Goal: Task Accomplishment & Management: Complete application form

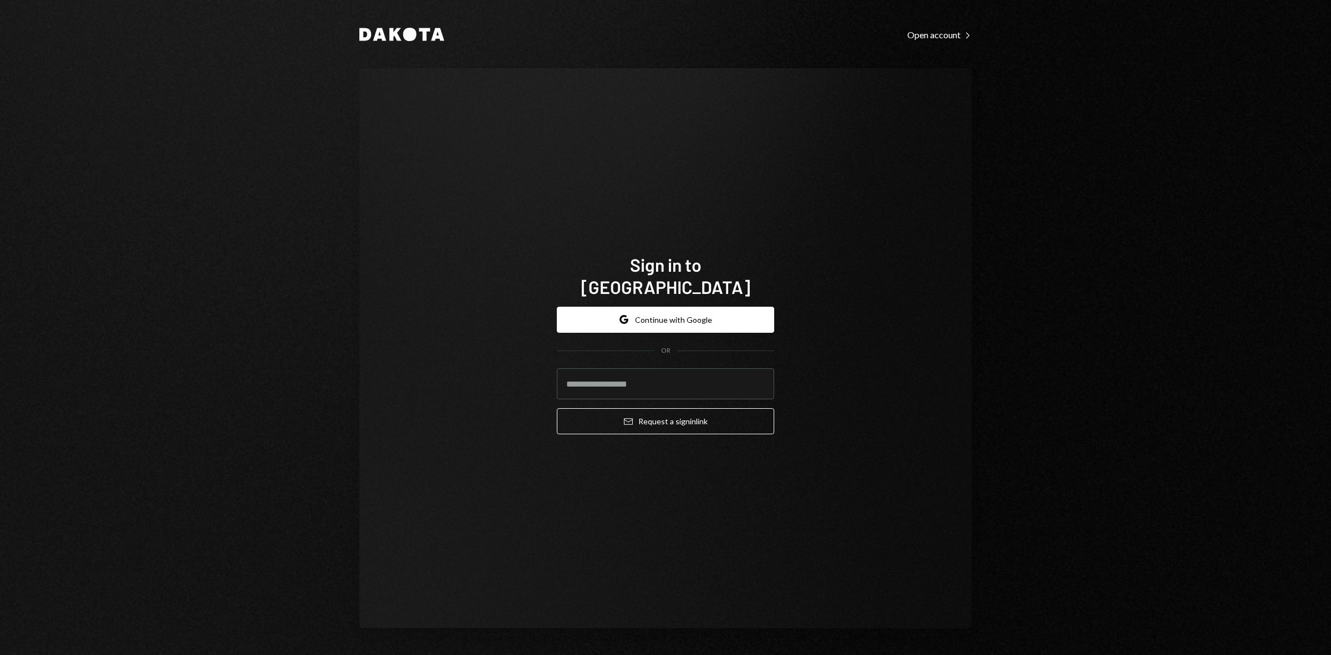
type input "**********"
click at [704, 317] on button "Google Continue with Google" at bounding box center [665, 320] width 217 height 26
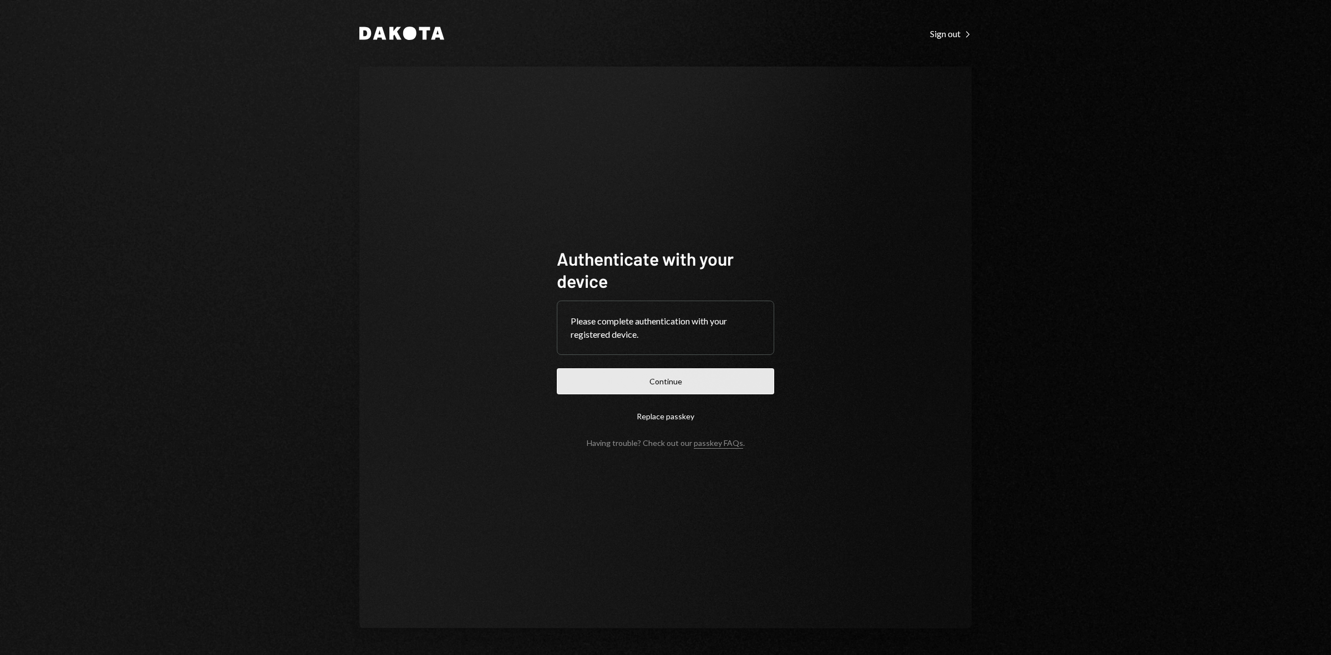
click at [641, 377] on button "Continue" at bounding box center [665, 381] width 217 height 26
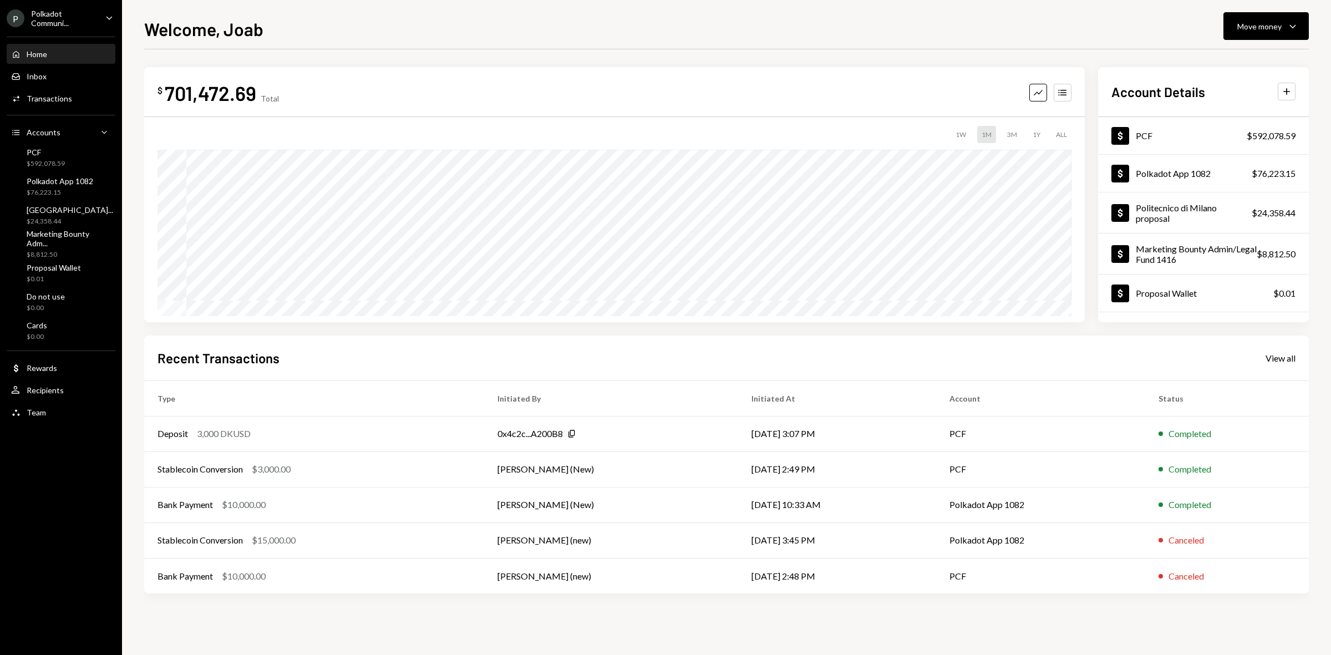
click at [91, 16] on div "Polkadot Communi..." at bounding box center [63, 18] width 65 height 19
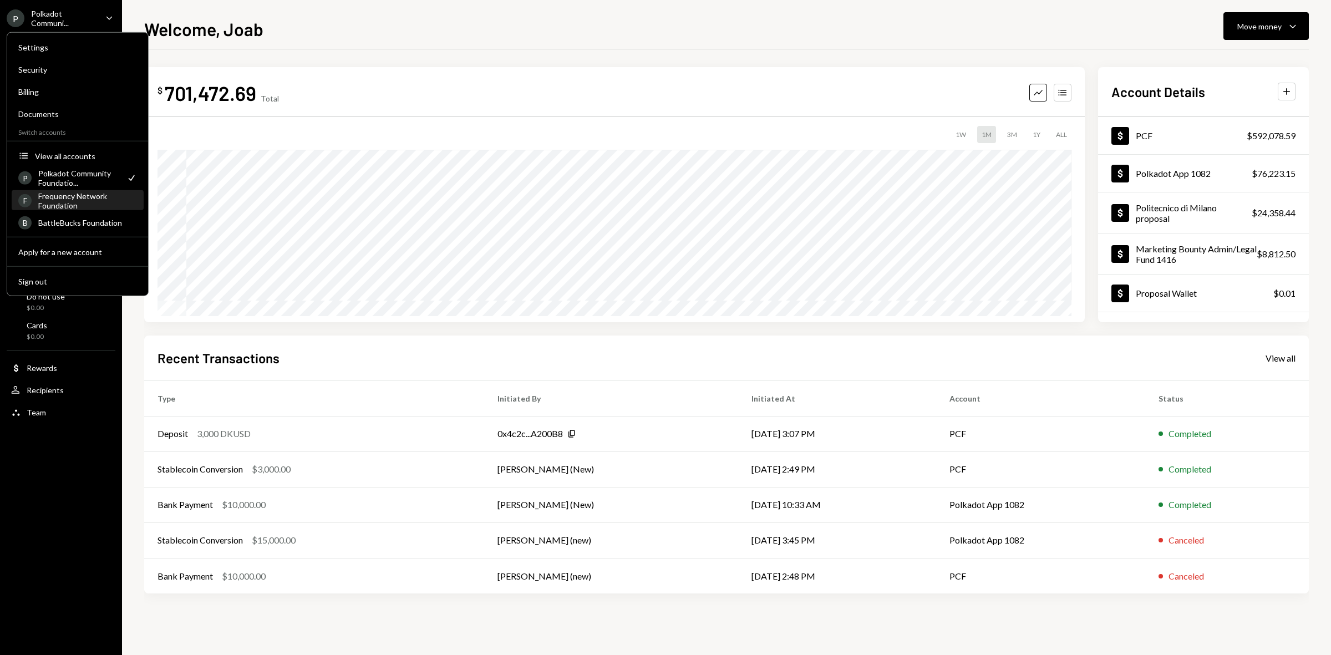
click at [85, 197] on div "Frequency Network Foundation" at bounding box center [87, 200] width 99 height 19
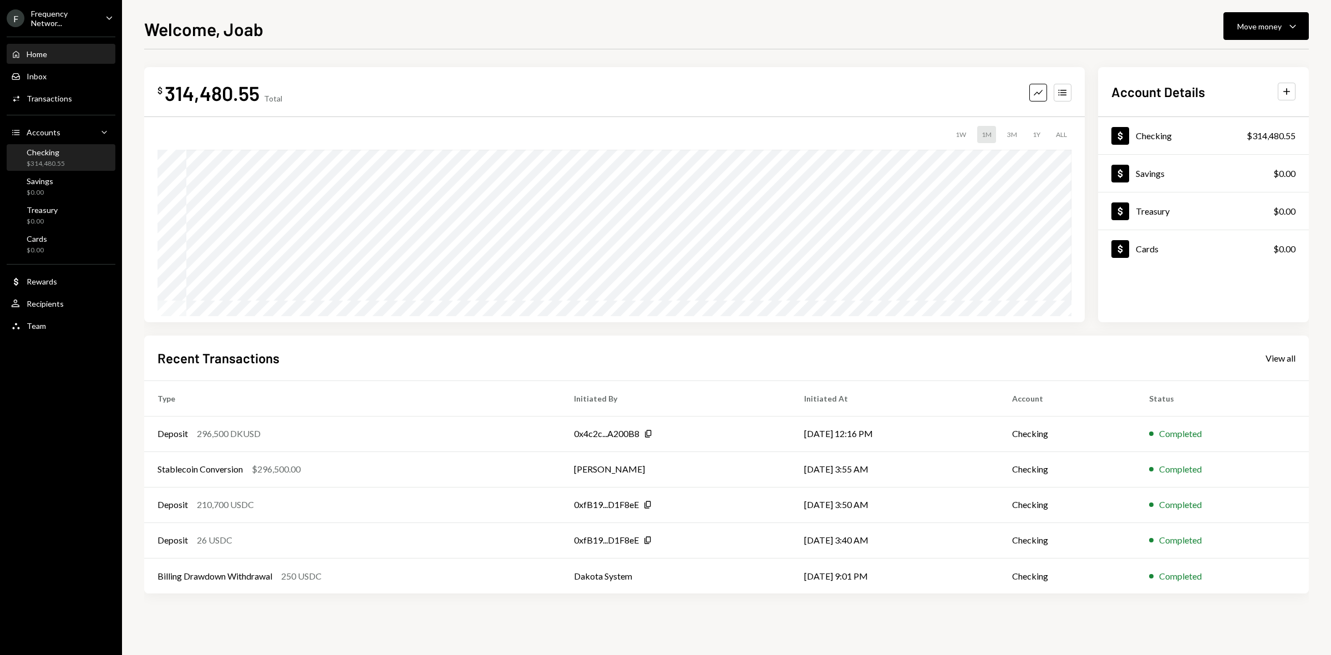
click at [51, 156] on div "Checking $314,480.55" at bounding box center [46, 157] width 38 height 21
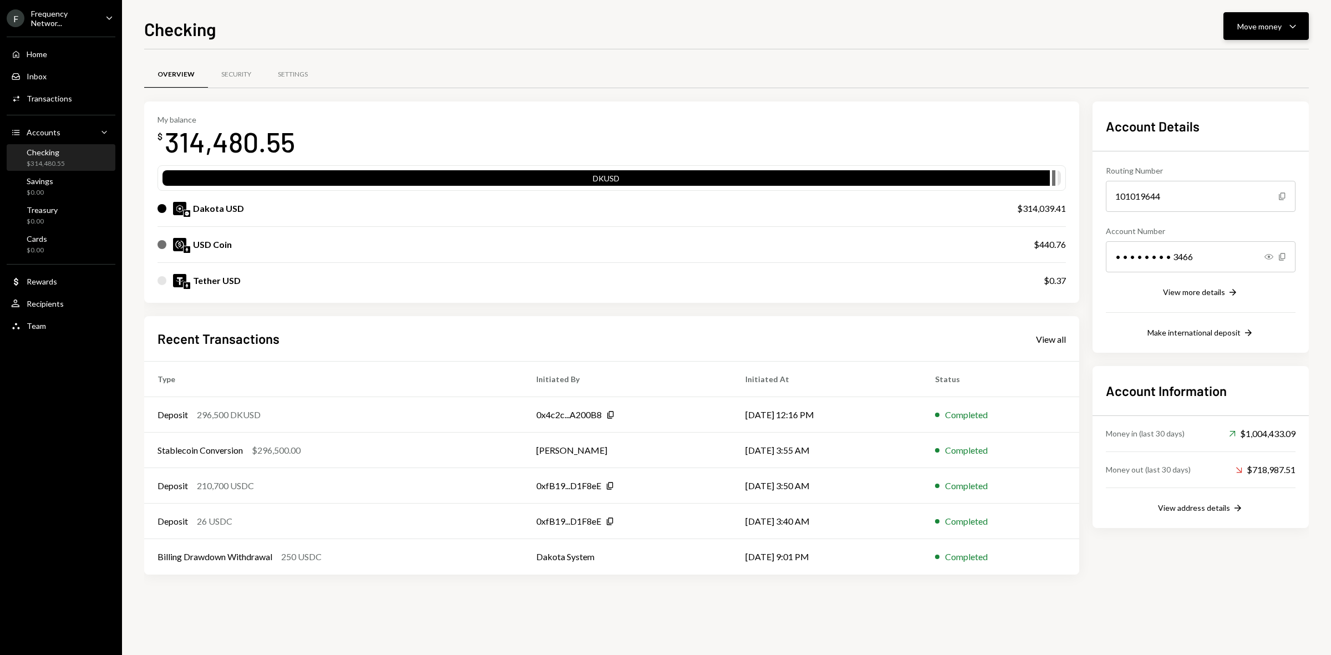
click at [1273, 30] on div "Move money" at bounding box center [1259, 27] width 44 height 12
click at [1232, 56] on div "Send" at bounding box center [1257, 60] width 81 height 12
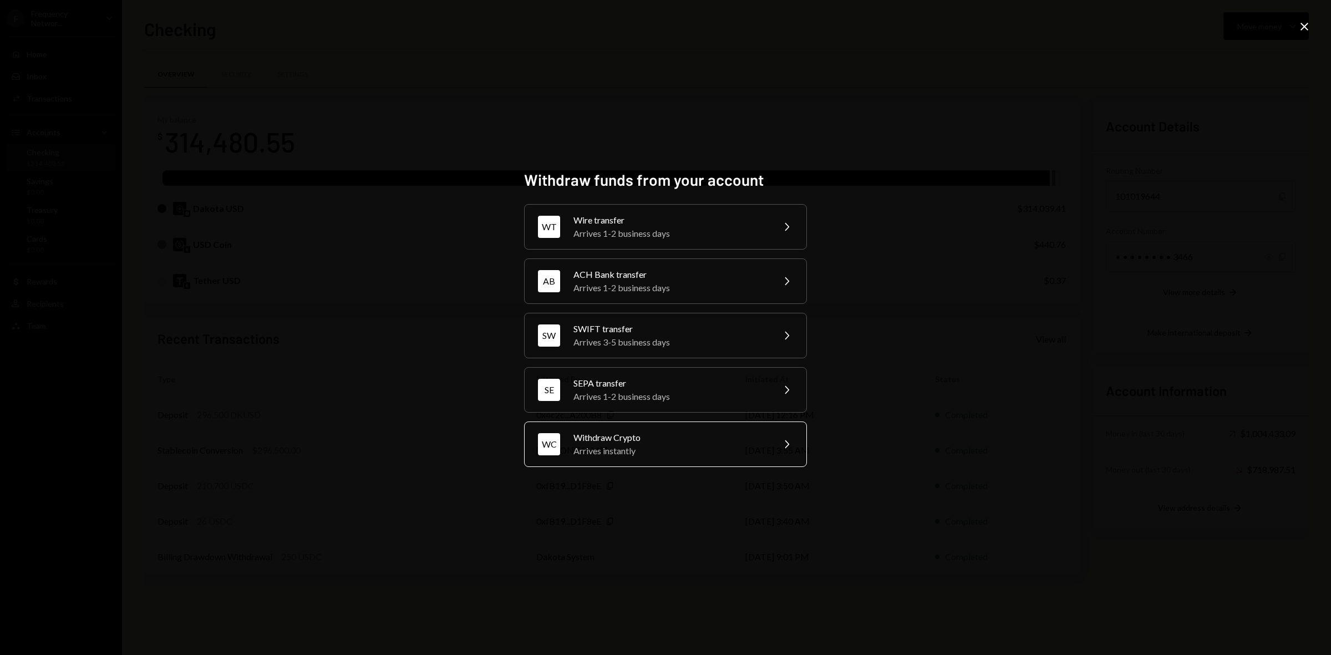
click at [663, 436] on div "Withdraw Crypto" at bounding box center [669, 437] width 193 height 13
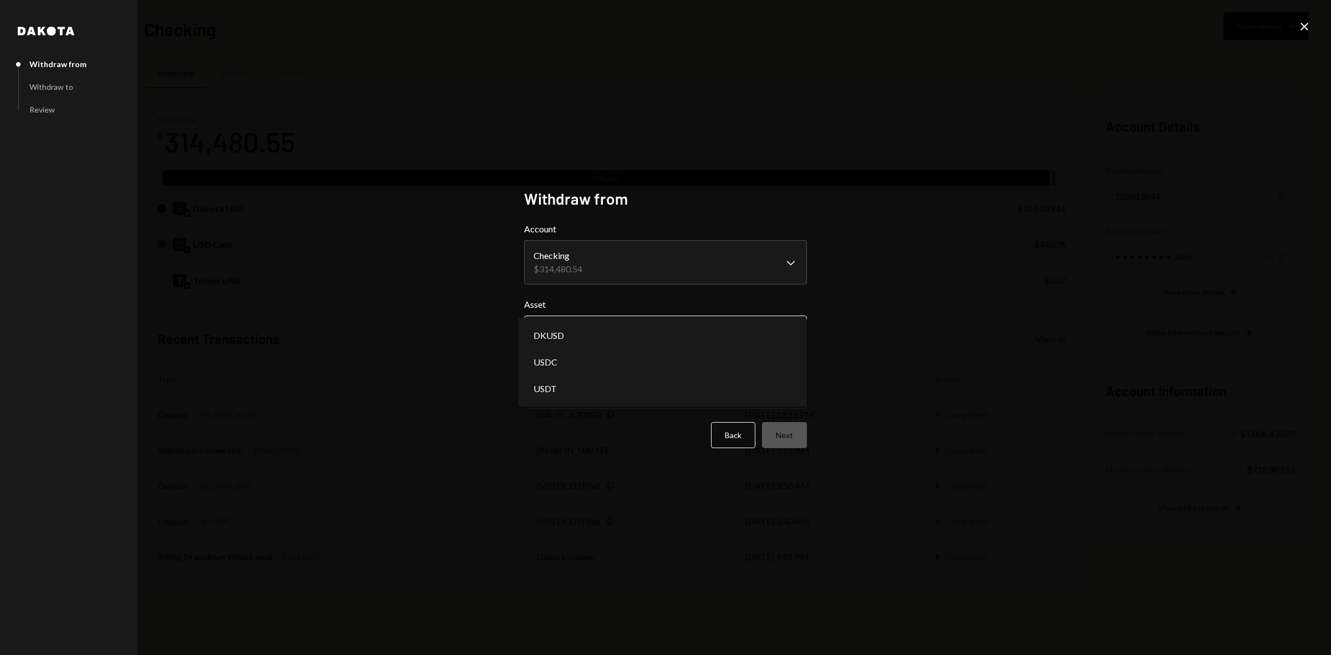
click at [686, 332] on body "F Frequency Networ... Caret Down Home Home Inbox Inbox Activities Transactions …" at bounding box center [665, 327] width 1331 height 655
select select "*****"
click at [622, 389] on body "F Frequency Networ... Caret Down Home Home Inbox Inbox Activities Transactions …" at bounding box center [665, 327] width 1331 height 655
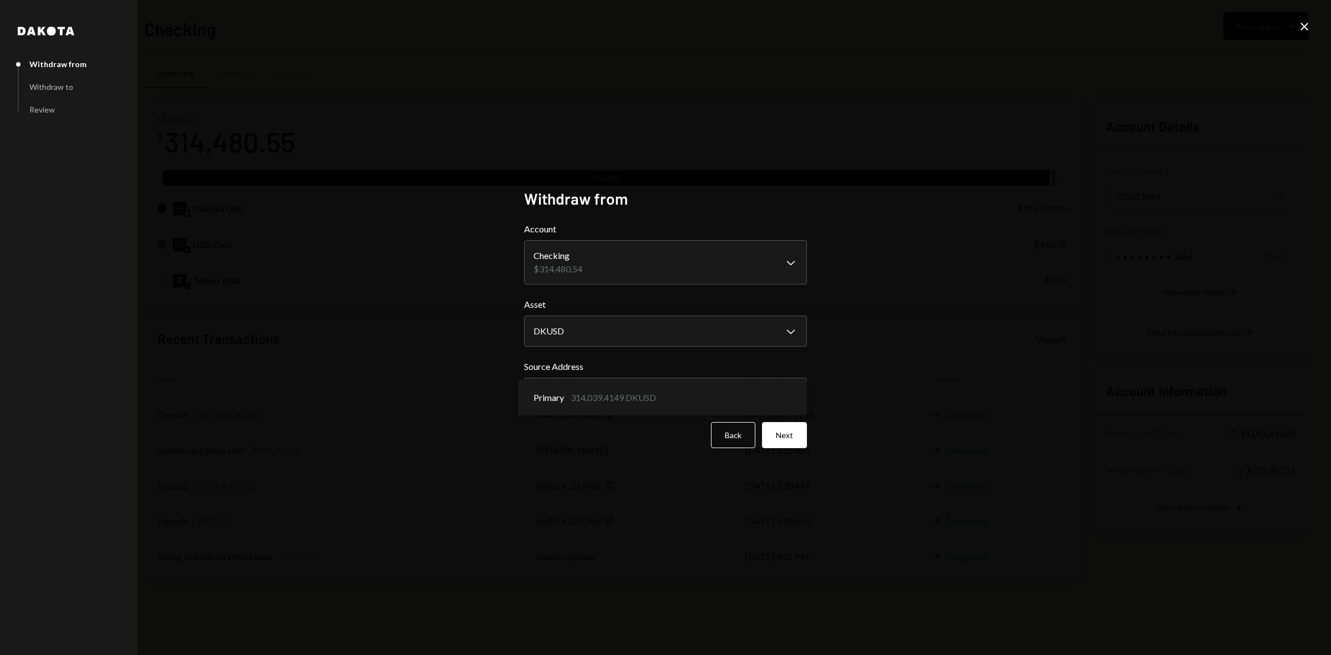
click at [843, 364] on div "**********" at bounding box center [665, 327] width 1331 height 655
click at [793, 441] on button "Next" at bounding box center [784, 435] width 45 height 26
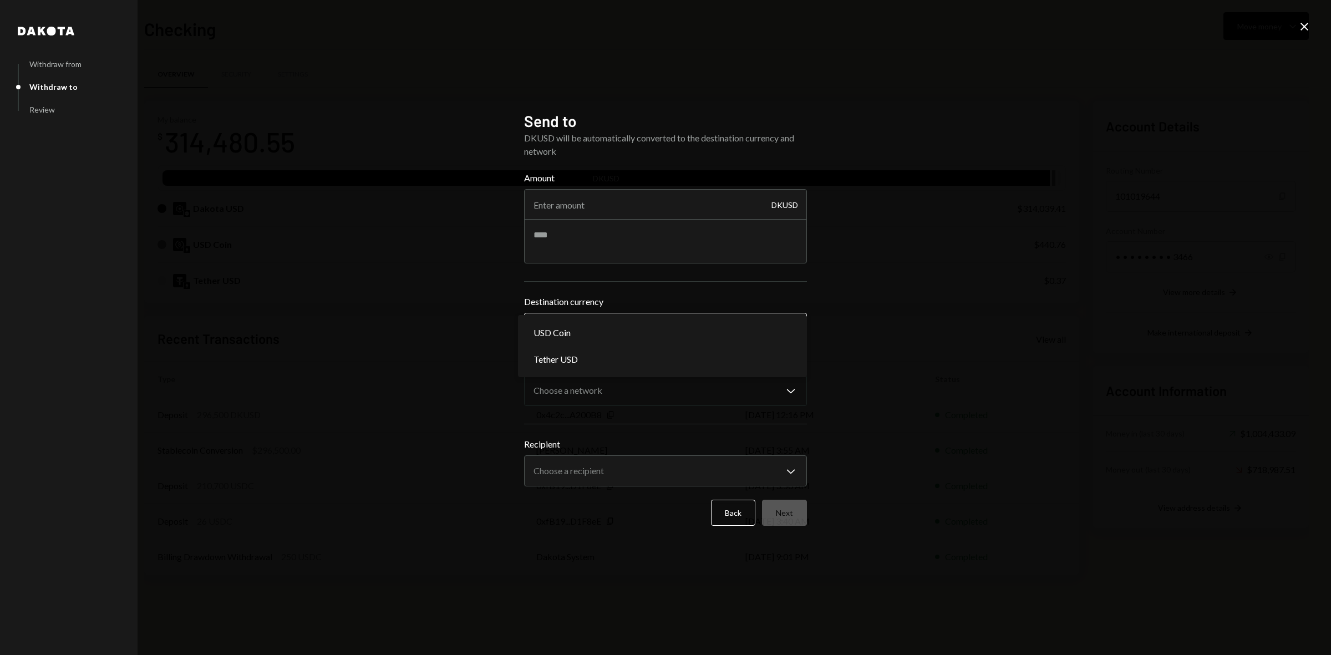
click at [695, 332] on body "F Frequency Networ... Caret Down Home Home Inbox Inbox Activities Transactions …" at bounding box center [665, 327] width 1331 height 655
select select "****"
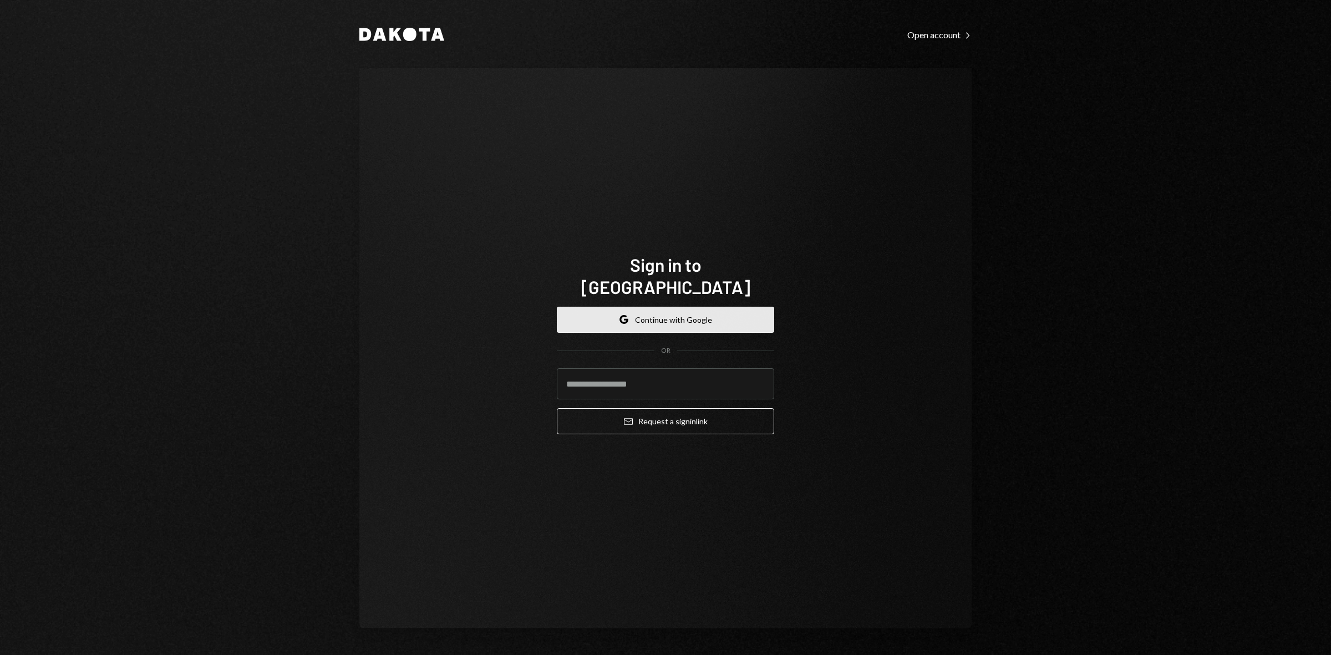
click at [658, 307] on button "Google Continue with Google" at bounding box center [665, 320] width 217 height 26
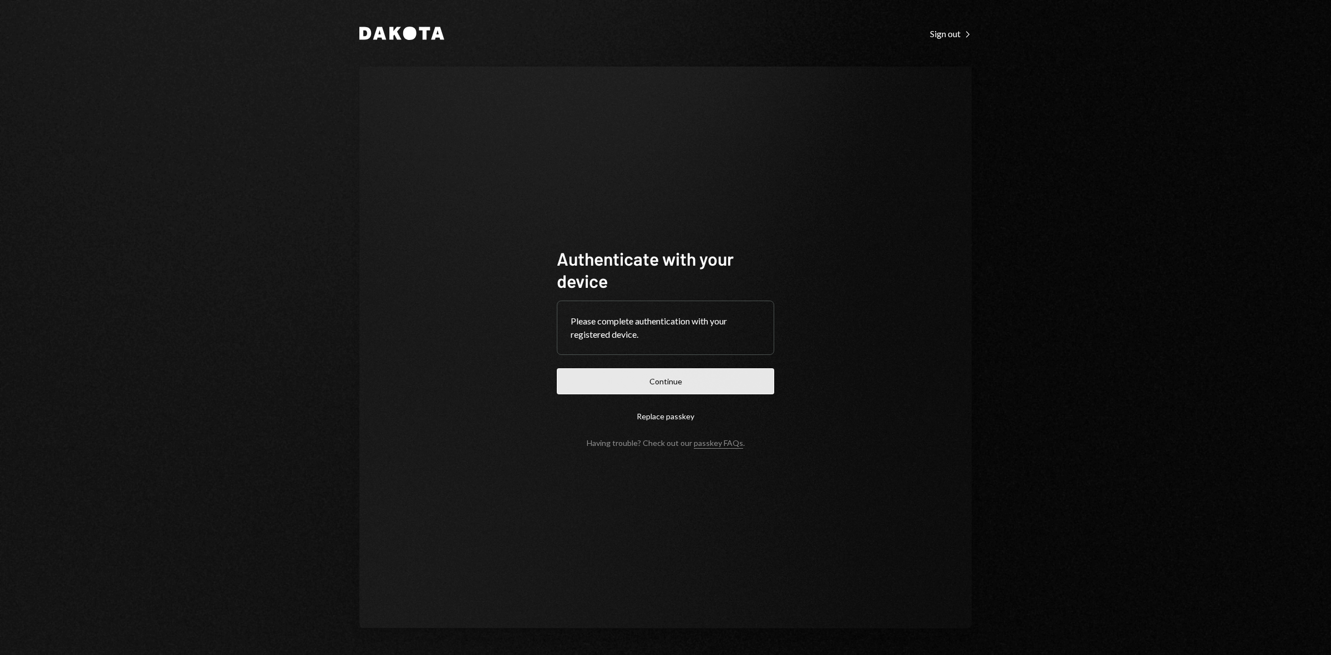
click at [691, 384] on button "Continue" at bounding box center [665, 381] width 217 height 26
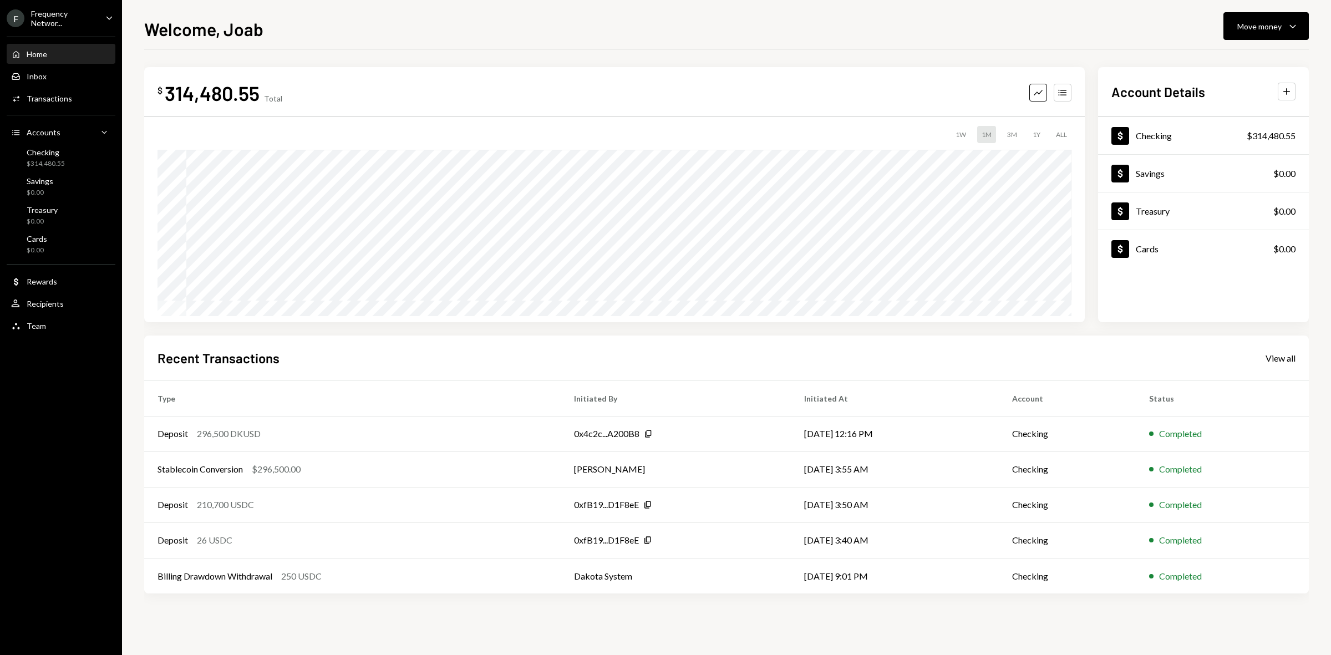
click at [69, 18] on div "Frequency Networ..." at bounding box center [63, 18] width 65 height 19
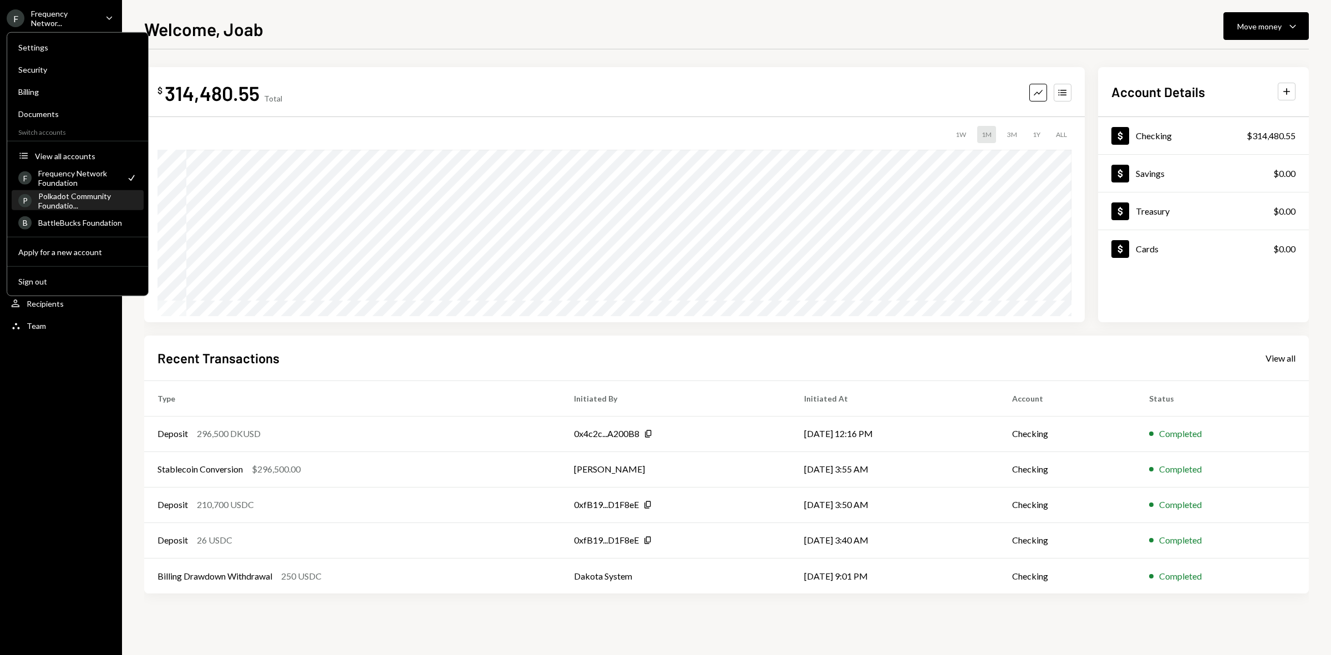
click at [85, 193] on div "Polkadot Community Foundatio..." at bounding box center [87, 200] width 99 height 19
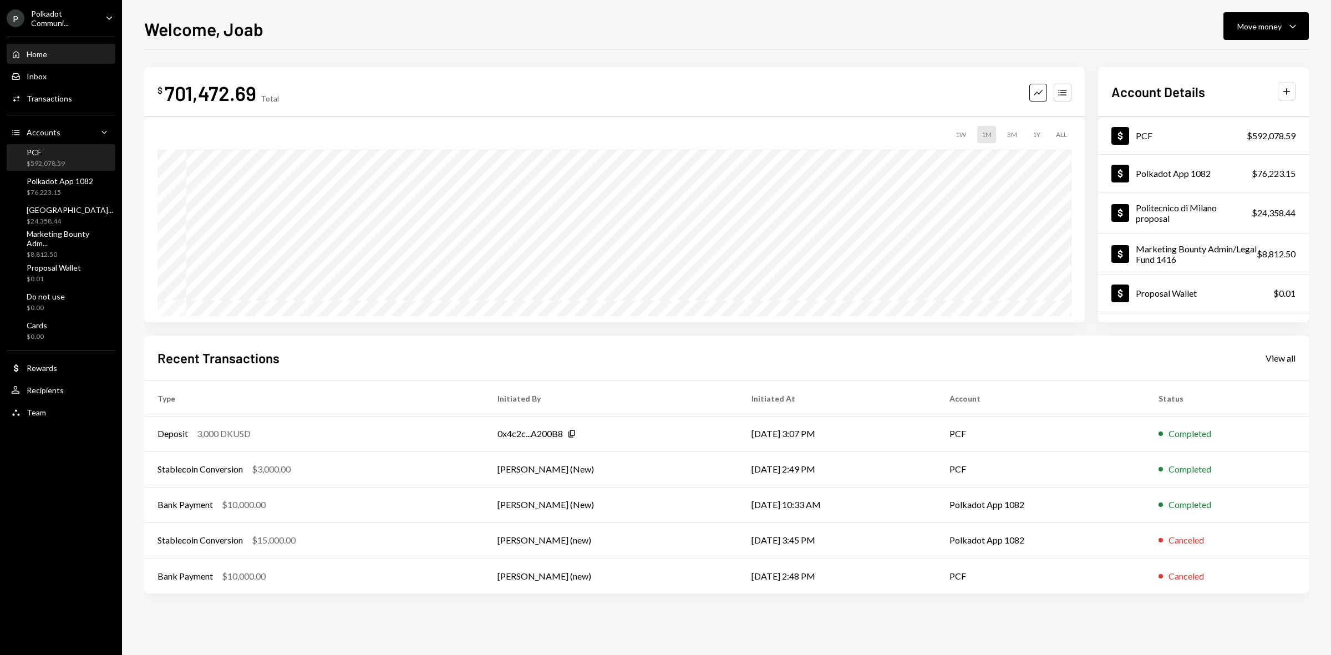
click at [53, 151] on div "PCF" at bounding box center [46, 151] width 38 height 9
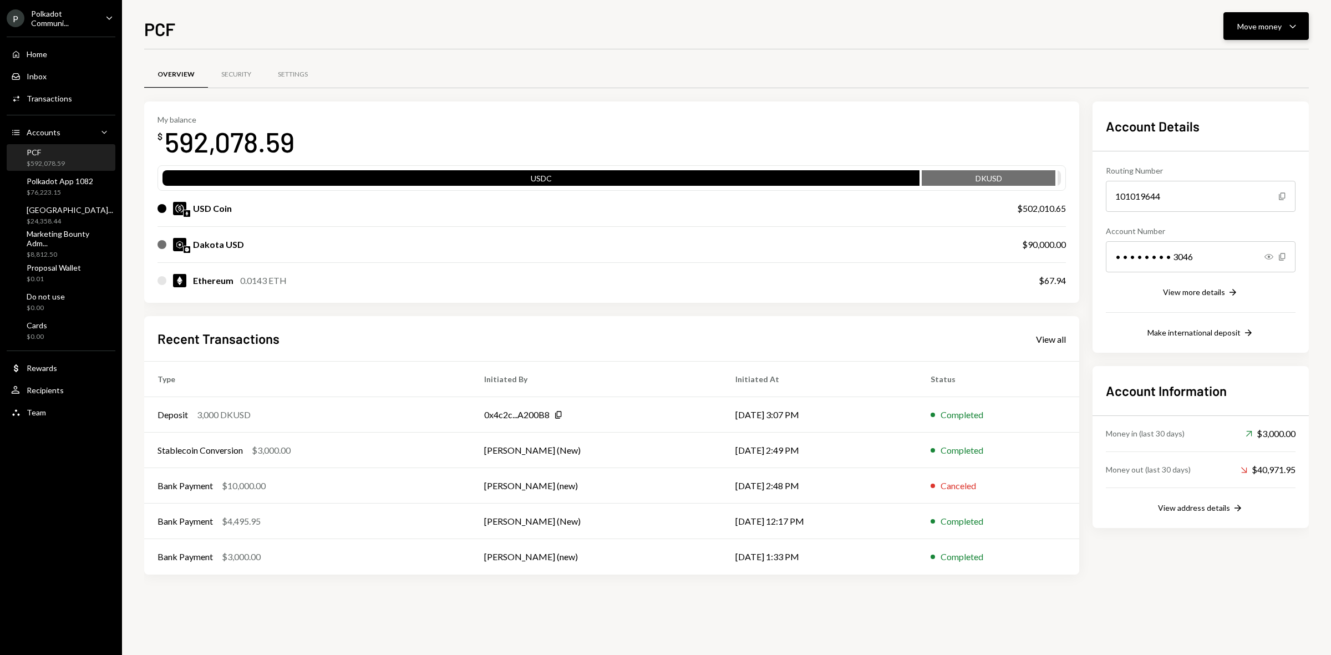
click at [1258, 21] on div "Move money" at bounding box center [1259, 27] width 44 height 12
click at [57, 185] on div "Polkadot App 1082 $76,223.15" at bounding box center [60, 186] width 67 height 21
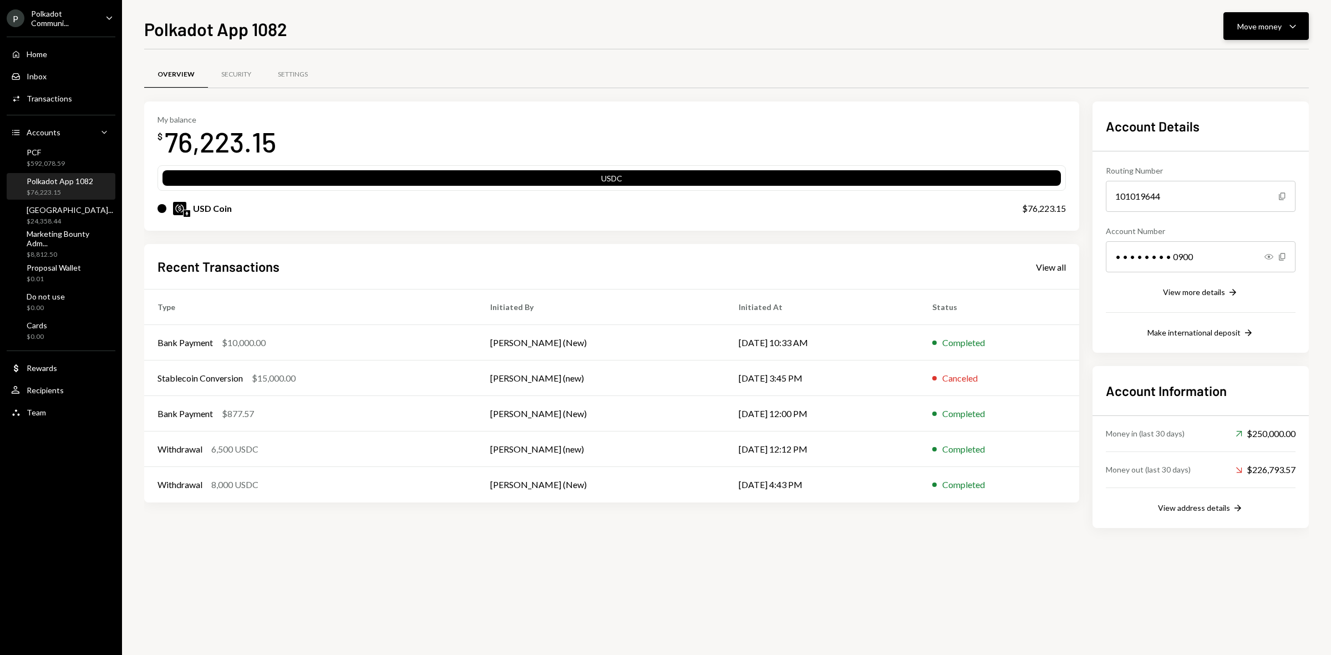
click at [1293, 17] on button "Move money Caret Down" at bounding box center [1265, 26] width 85 height 28
click at [1250, 110] on div "Deposit" at bounding box center [1257, 110] width 81 height 12
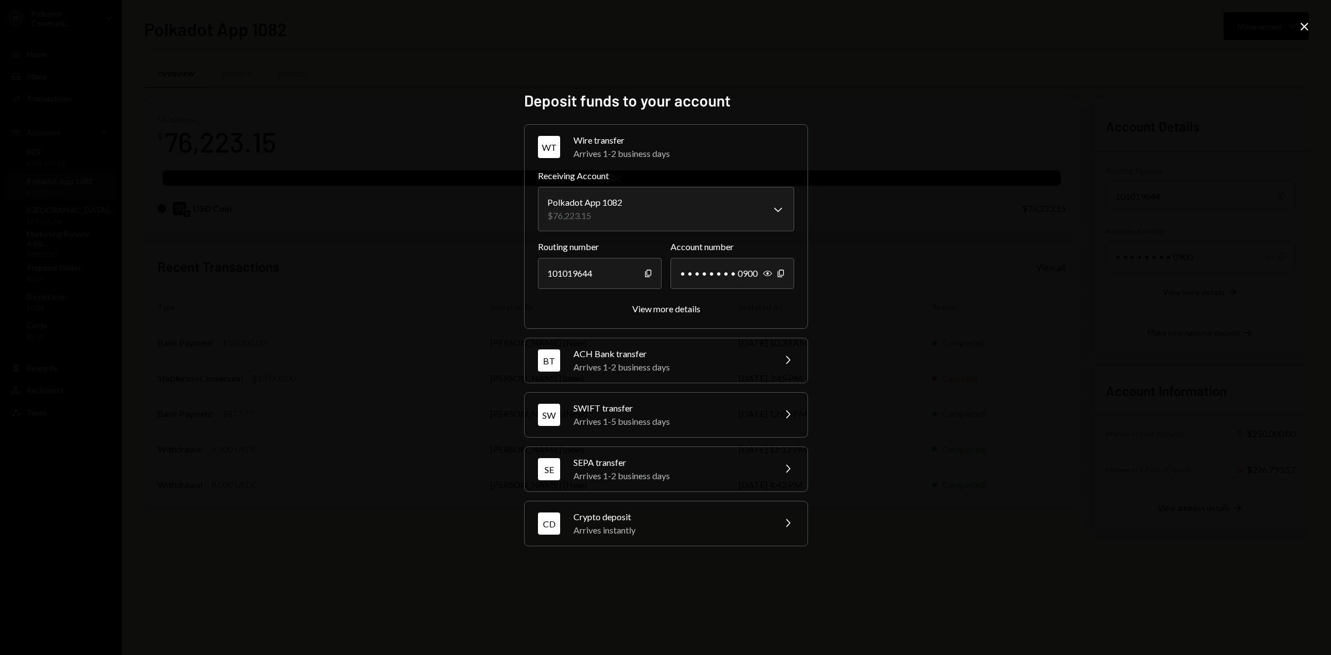
click at [647, 415] on div "Arrives 1-5 business days" at bounding box center [670, 421] width 194 height 13
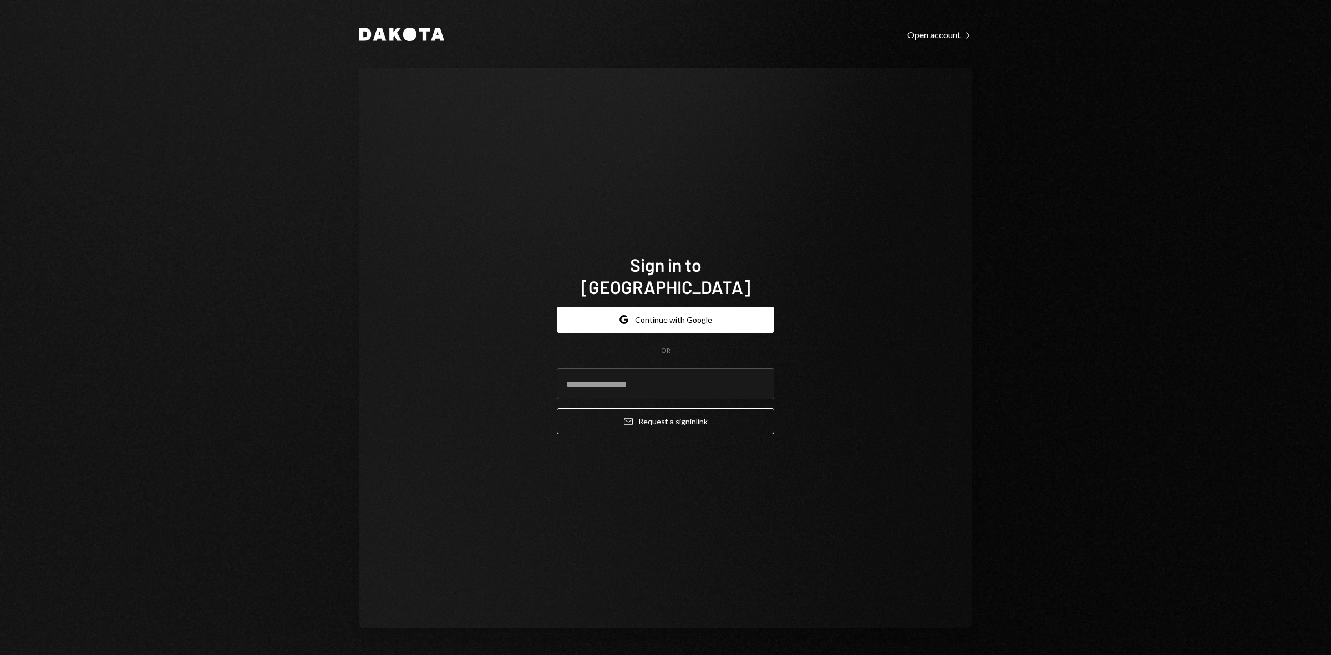
click at [940, 32] on div "Open account Right Caret" at bounding box center [939, 34] width 64 height 11
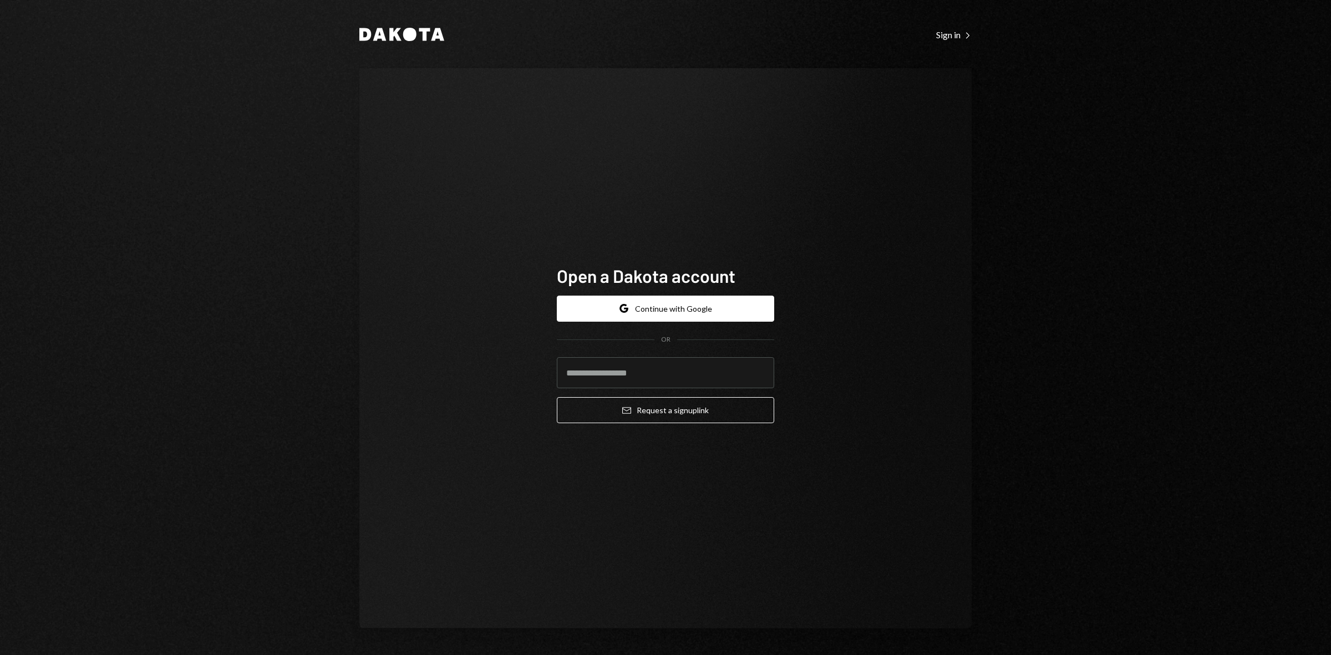
type input "**********"
click at [663, 405] on button "Email Request a sign up link" at bounding box center [665, 410] width 217 height 26
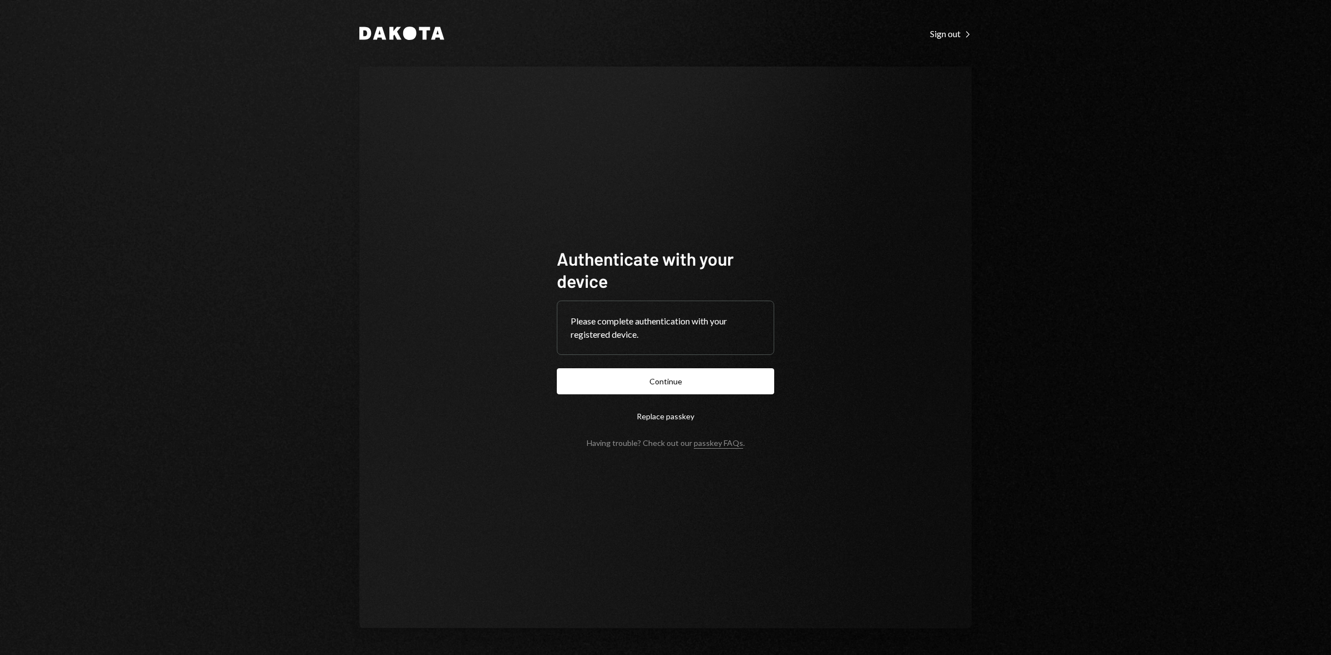
click at [721, 402] on form "Authenticate with your device Please complete authentication with your register…" at bounding box center [665, 347] width 217 height 200
click at [714, 386] on button "Continue" at bounding box center [665, 381] width 217 height 26
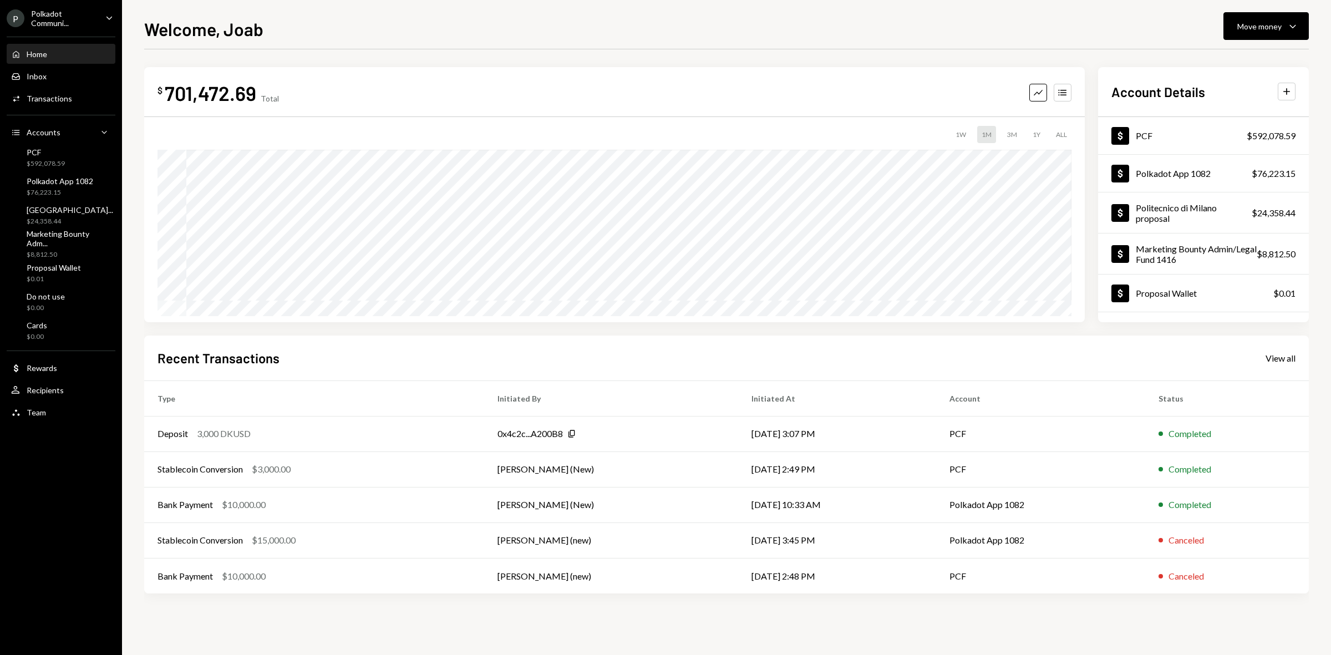
click at [79, 18] on div "Polkadot Communi..." at bounding box center [63, 18] width 65 height 19
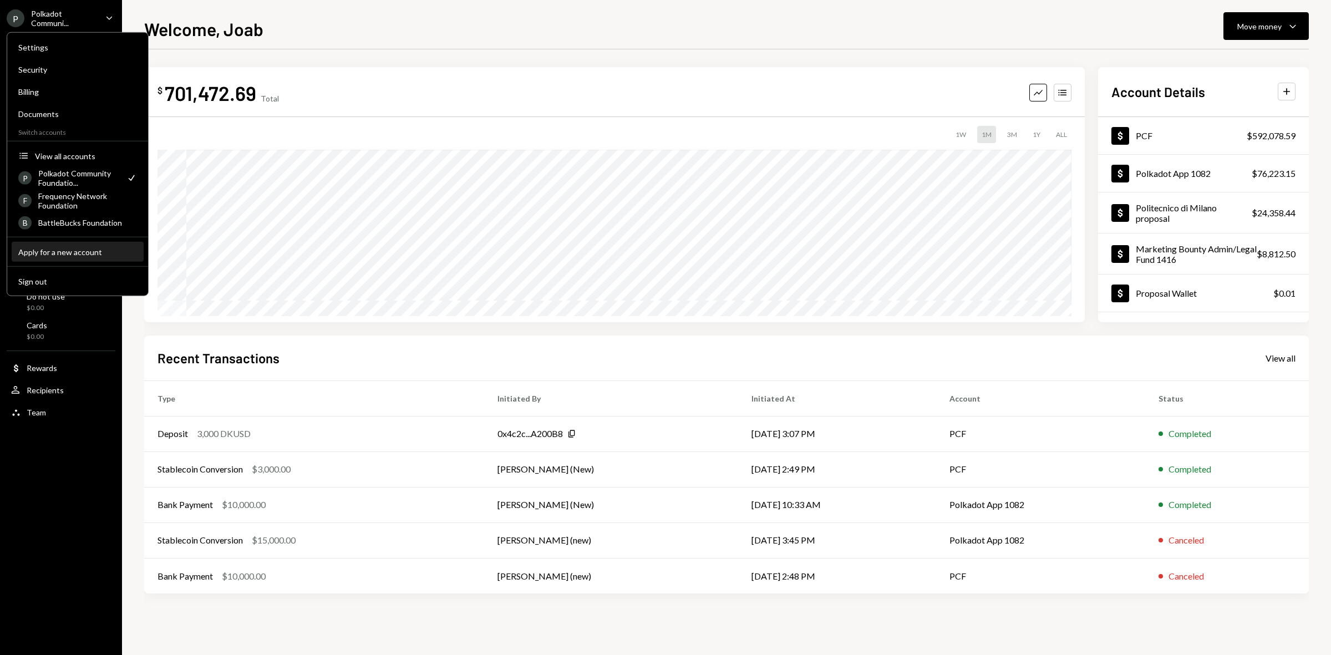
click at [78, 254] on div "Apply for a new account" at bounding box center [77, 251] width 119 height 9
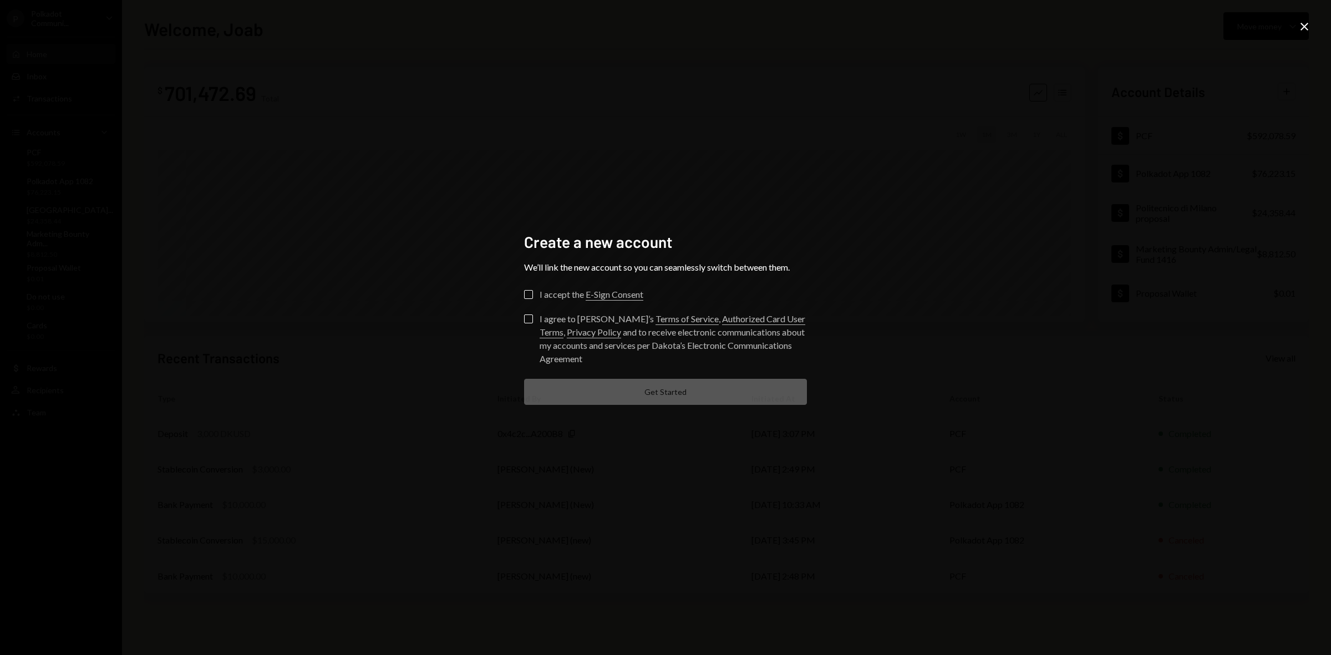
click at [533, 292] on label "I accept the E-Sign Consent" at bounding box center [583, 295] width 119 height 11
click at [533, 292] on button "I accept the E-Sign Consent" at bounding box center [528, 294] width 9 height 9
click at [539, 319] on label "I agree to Dakota’s Terms of Service , Authorized Card User Terms , Privacy Pol…" at bounding box center [665, 339] width 283 height 51
click at [533, 319] on button "I agree to Dakota’s Terms of Service , Authorized Card User Terms , Privacy Pol…" at bounding box center [528, 318] width 9 height 9
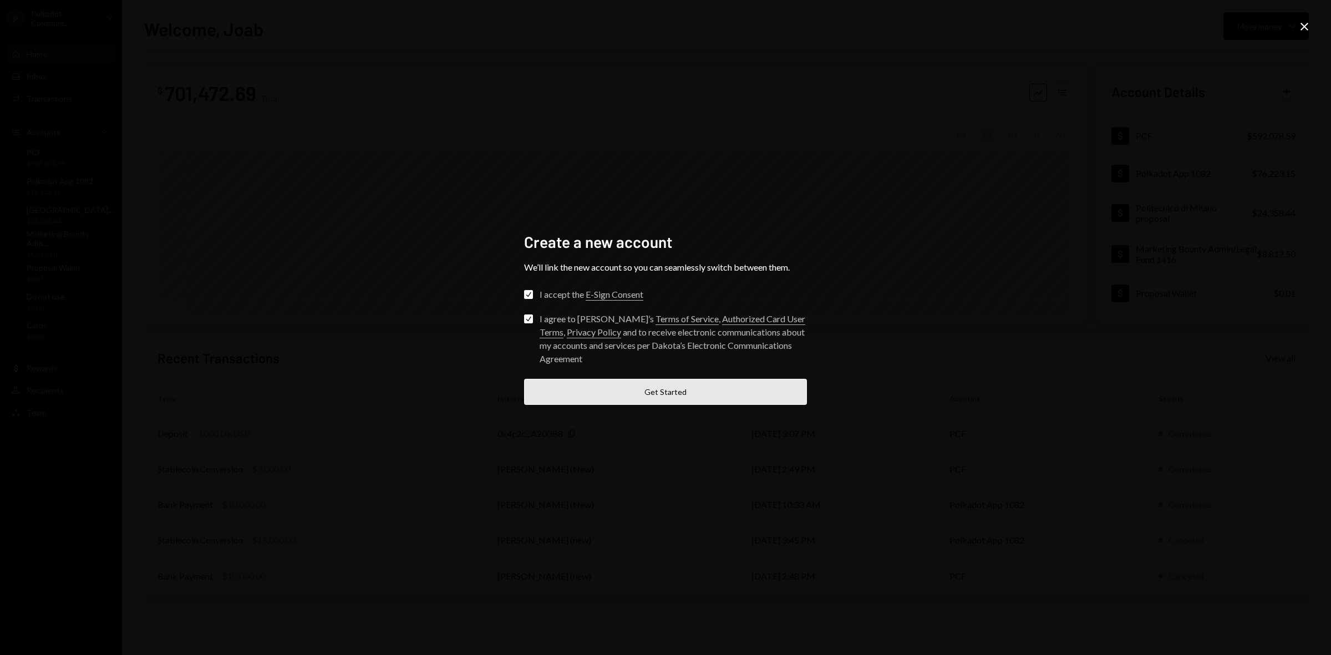
click at [657, 390] on button "Get Started" at bounding box center [665, 392] width 283 height 26
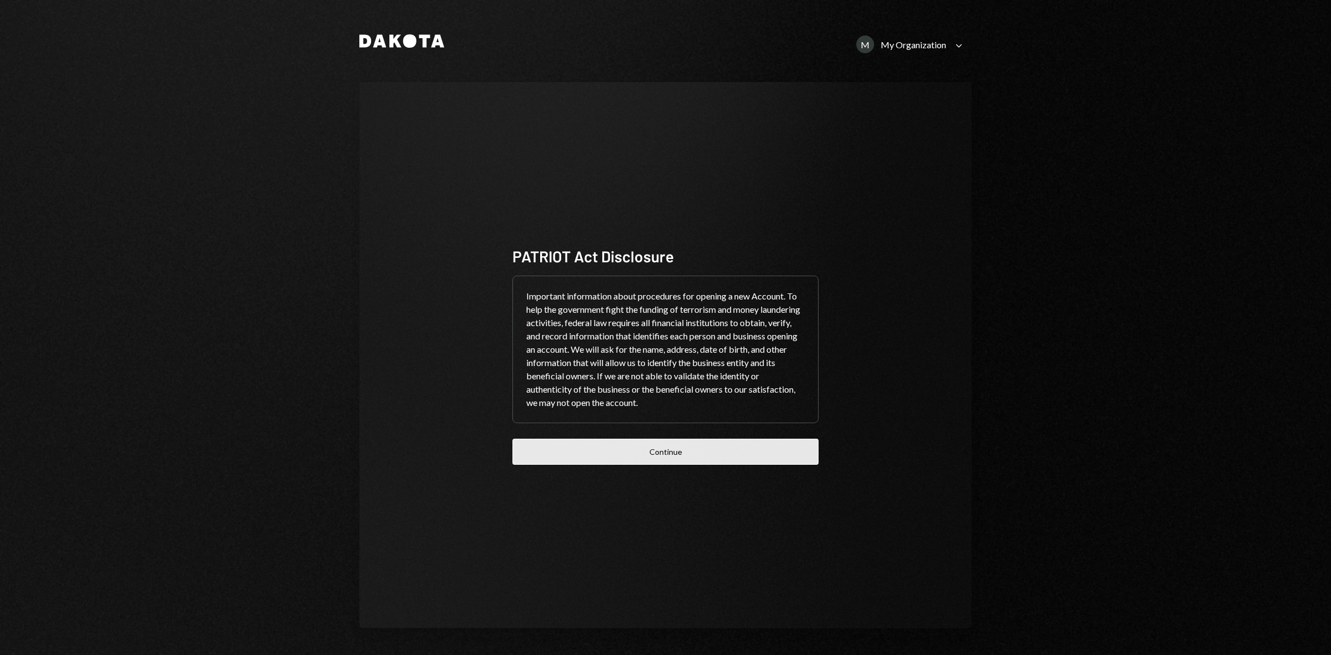
click at [715, 439] on button "Continue" at bounding box center [665, 452] width 306 height 26
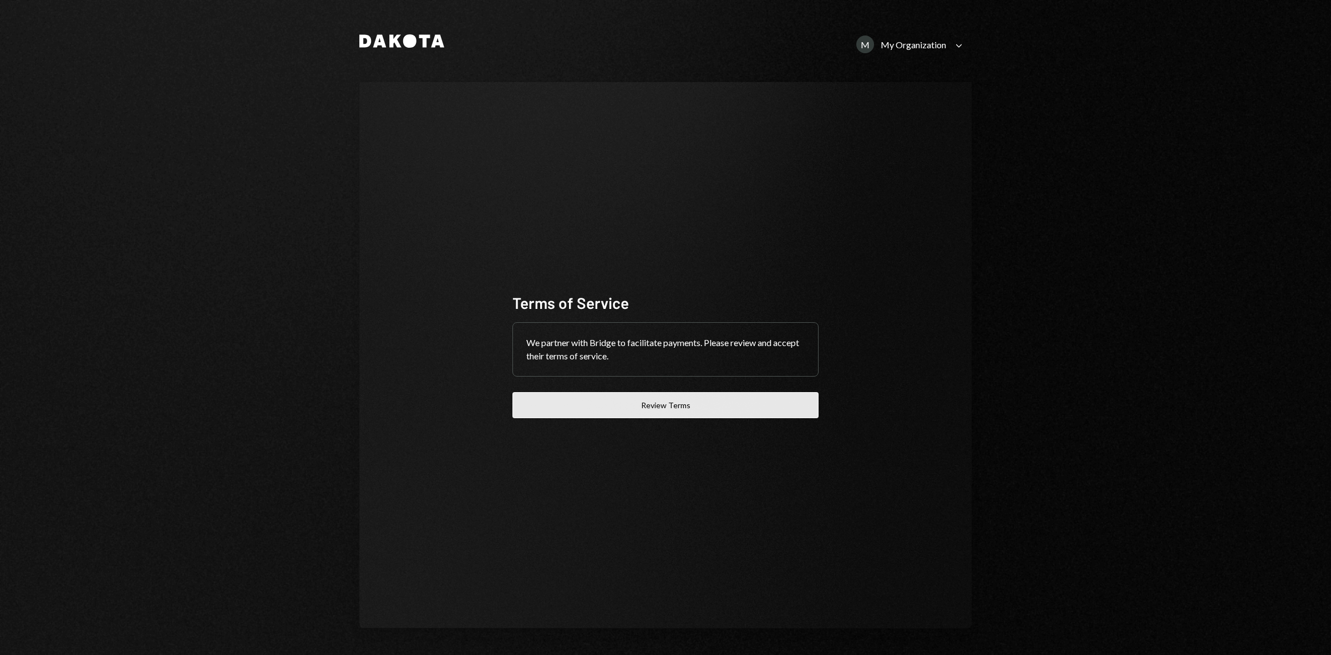
click at [663, 409] on button "Review Terms" at bounding box center [665, 405] width 306 height 26
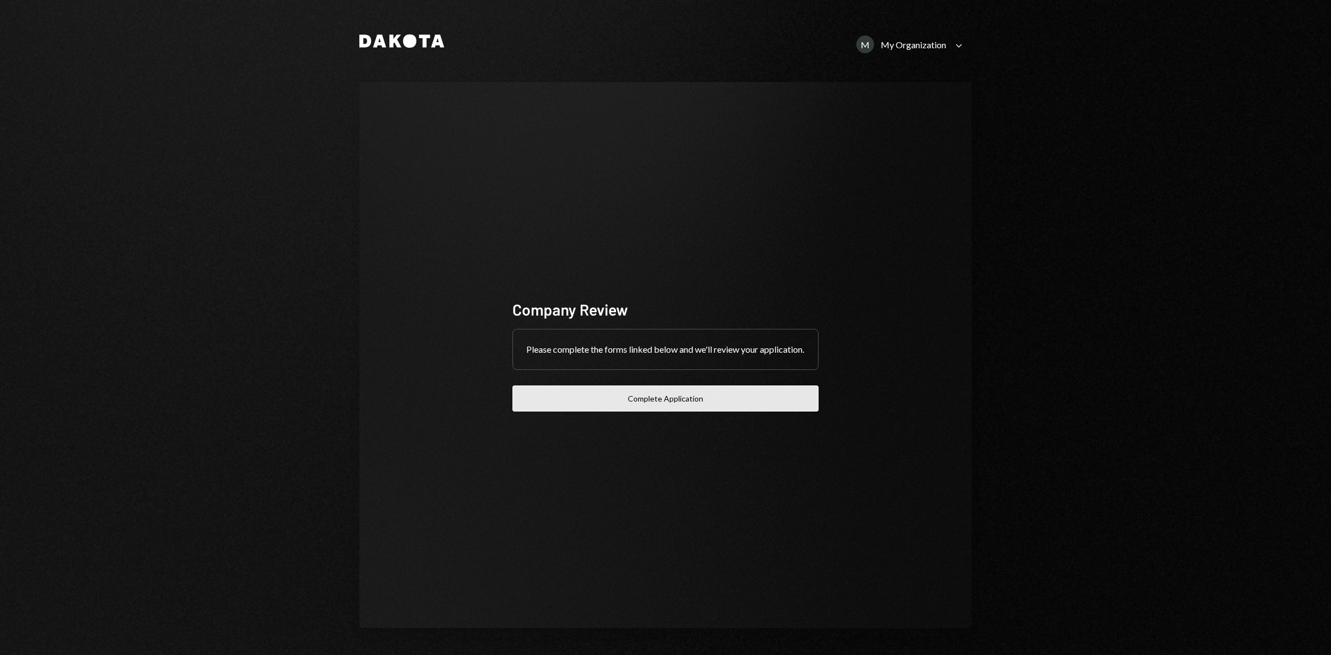
click at [649, 400] on button "Complete Application" at bounding box center [665, 398] width 306 height 26
